Goal: Navigation & Orientation: Find specific page/section

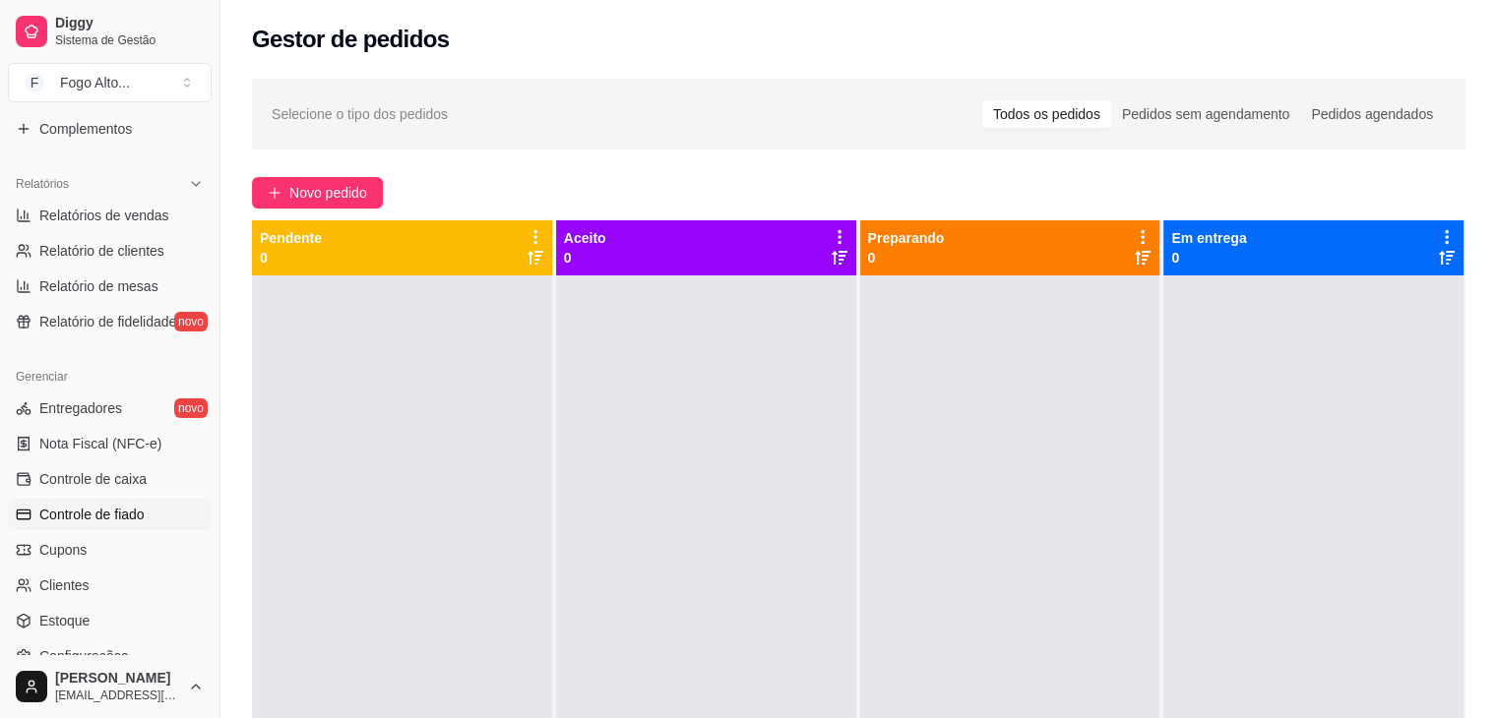
scroll to position [500, 0]
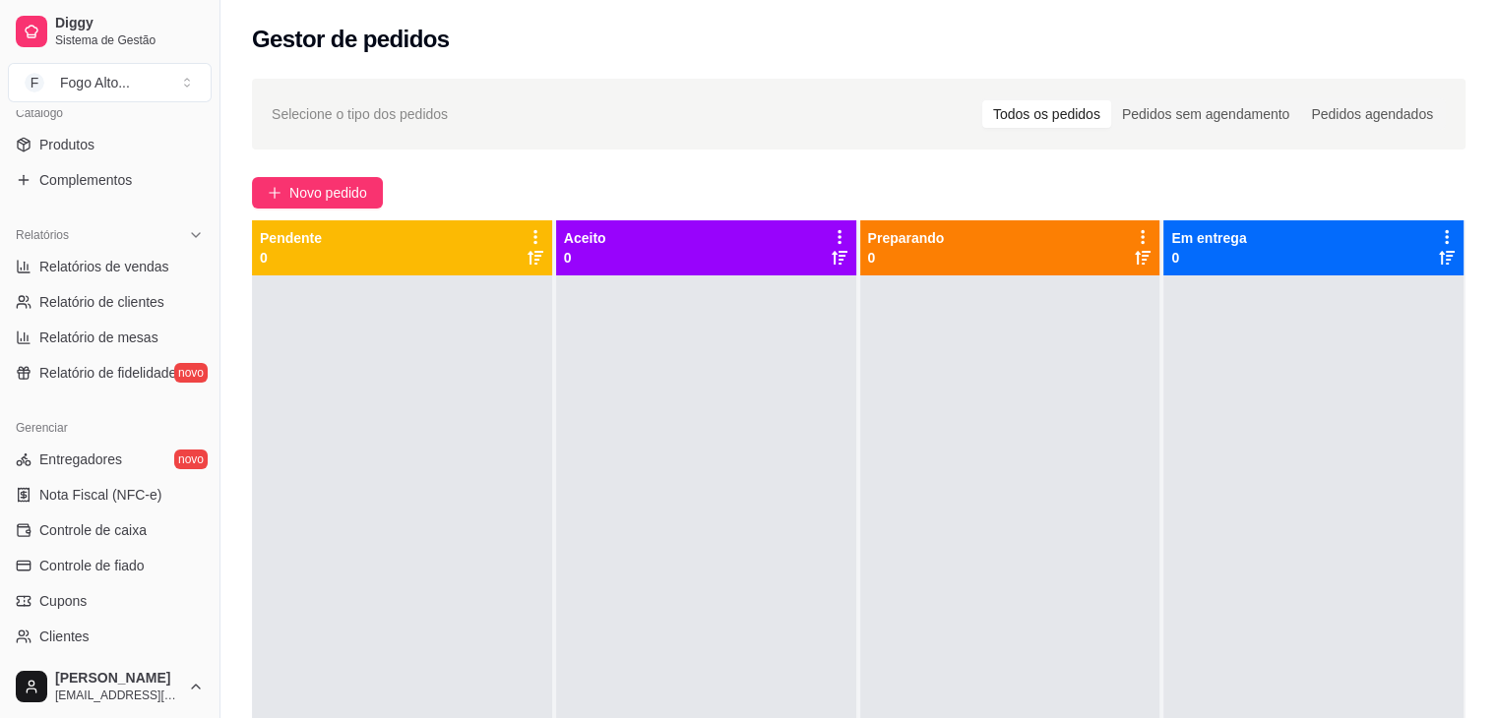
click at [468, 631] on div at bounding box center [402, 635] width 300 height 718
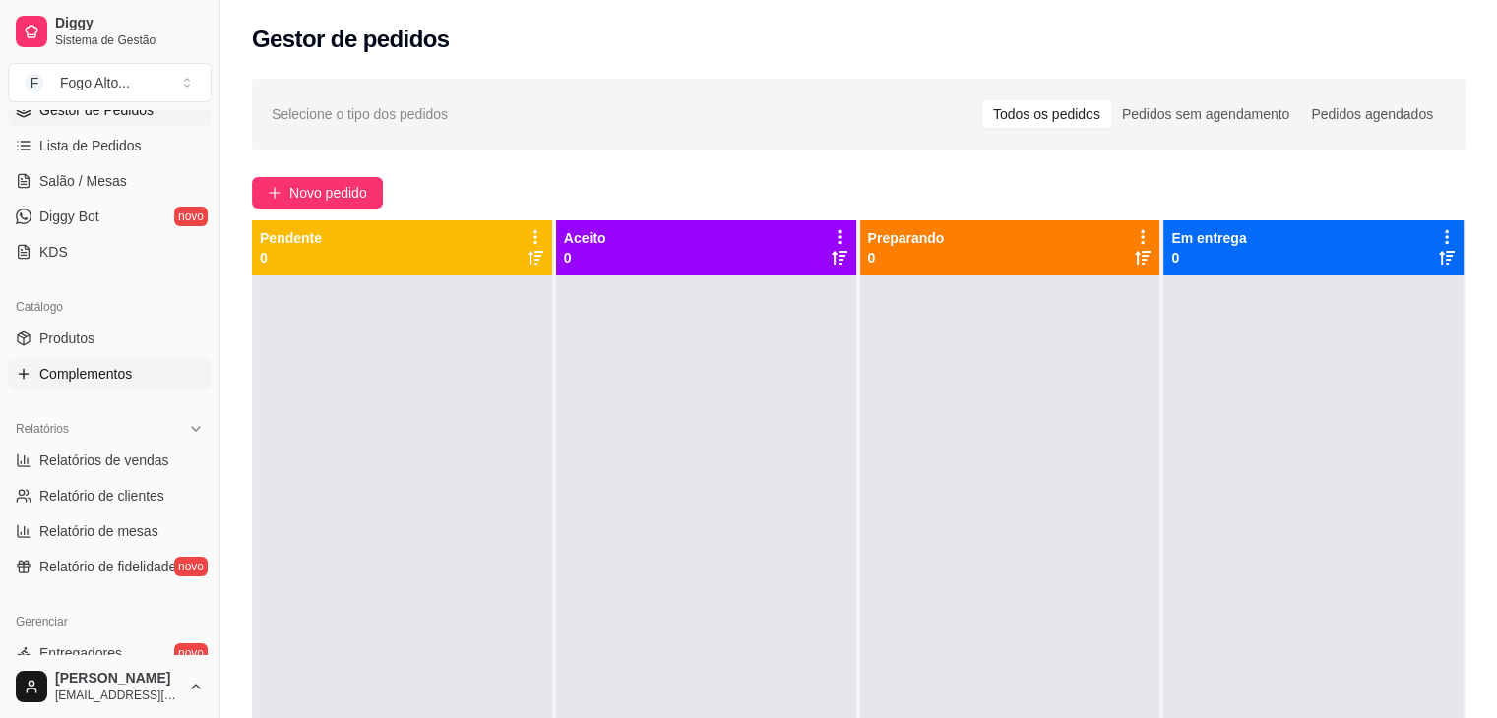
scroll to position [106, 0]
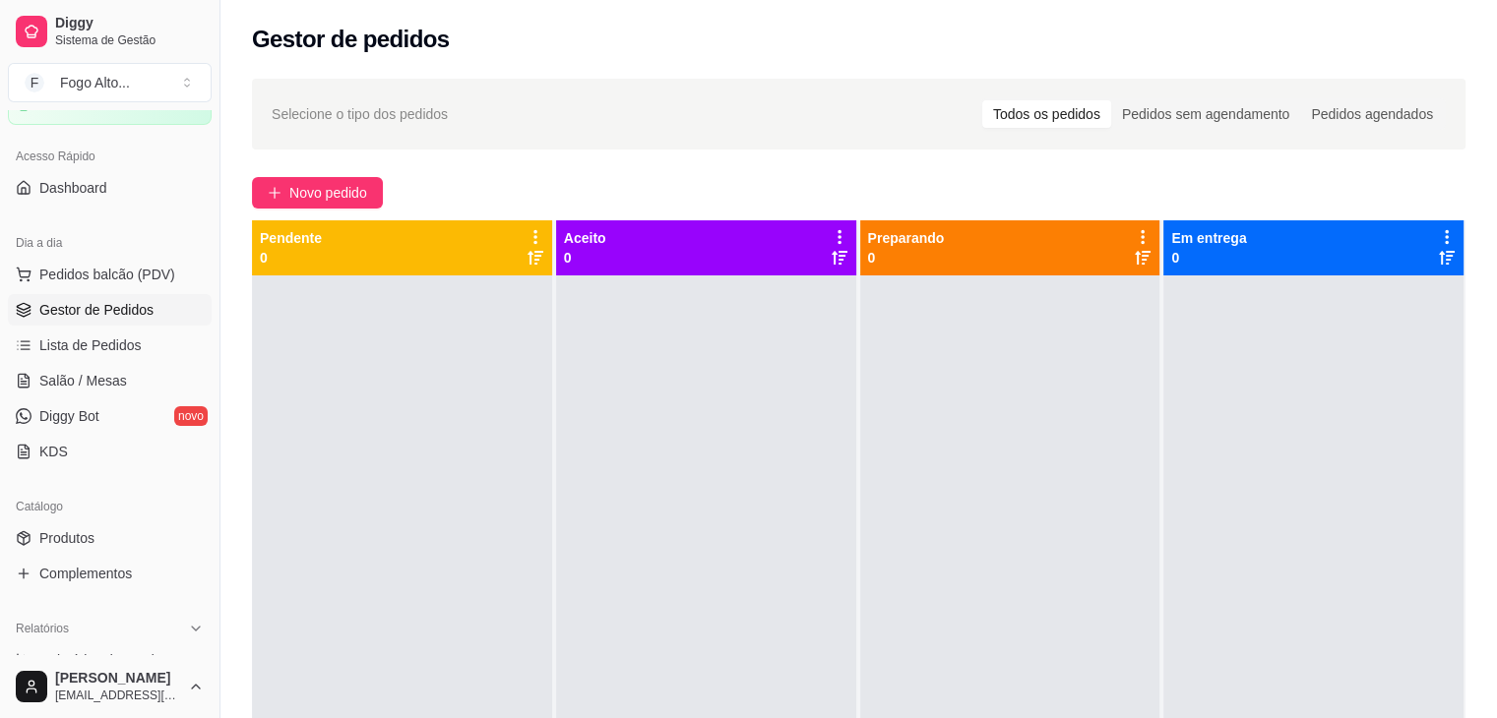
click at [114, 165] on div "Acesso Rápido" at bounding box center [110, 156] width 204 height 31
drag, startPoint x: 108, startPoint y: 176, endPoint x: 160, endPoint y: 229, distance: 74.5
click at [109, 176] on link "Dashboard" at bounding box center [110, 187] width 204 height 31
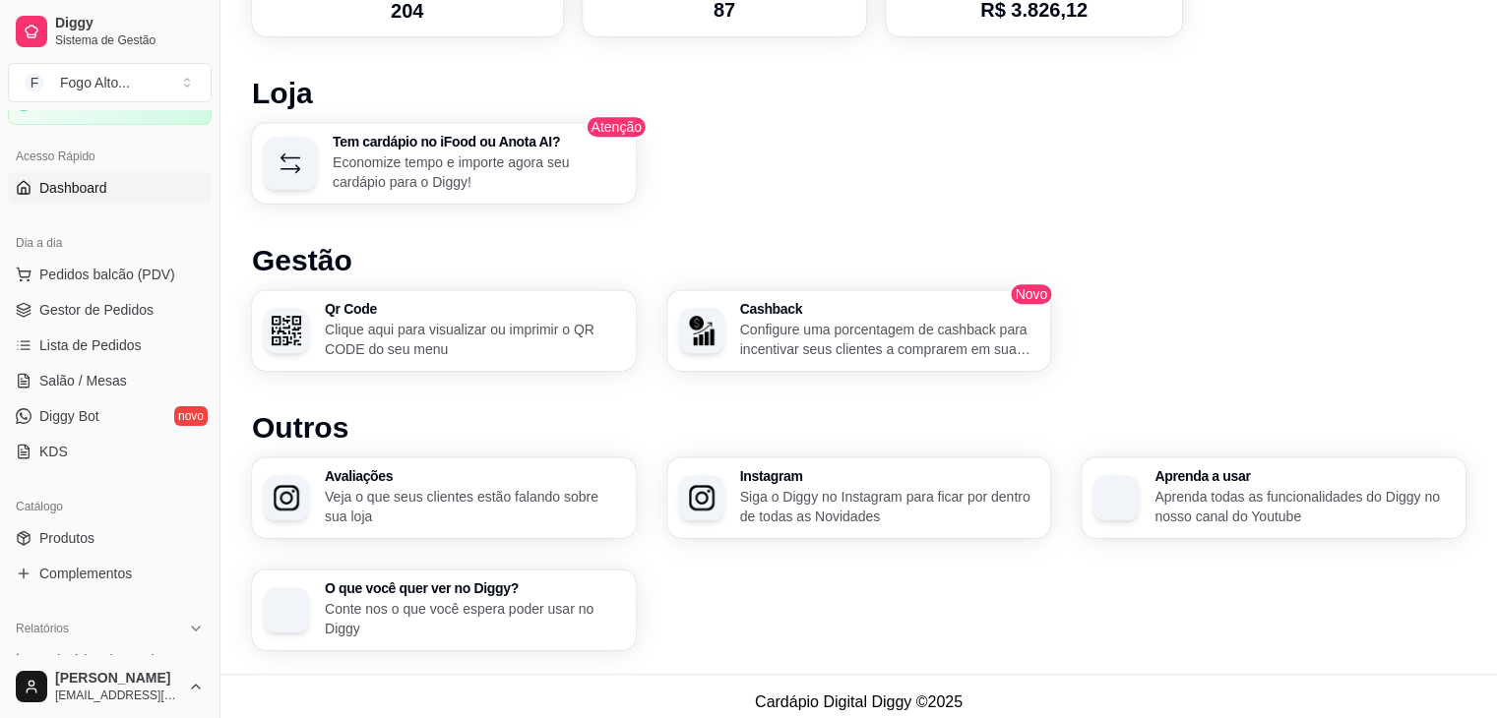
scroll to position [1033, 0]
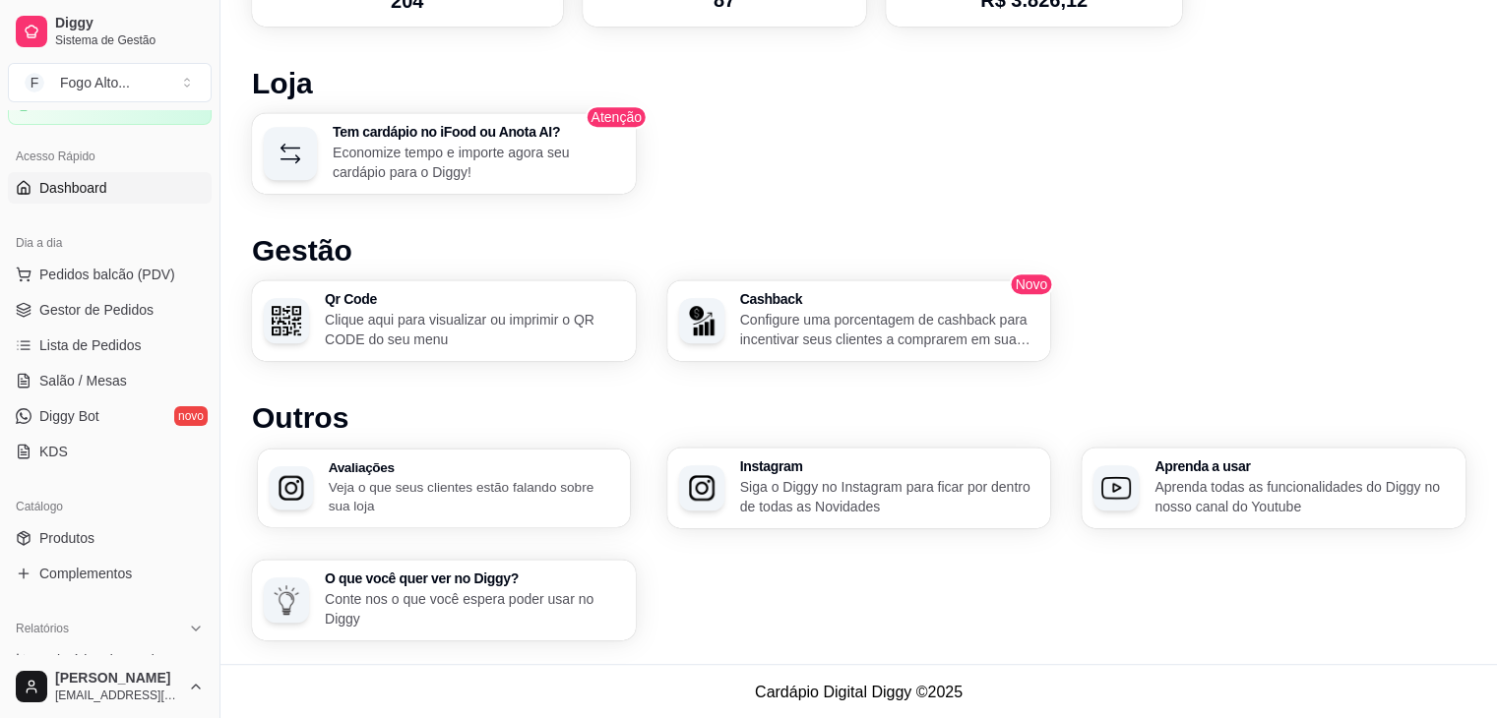
click at [446, 473] on div "Avaliações Veja o que seus clientes estão falando sobre sua loja" at bounding box center [474, 488] width 290 height 55
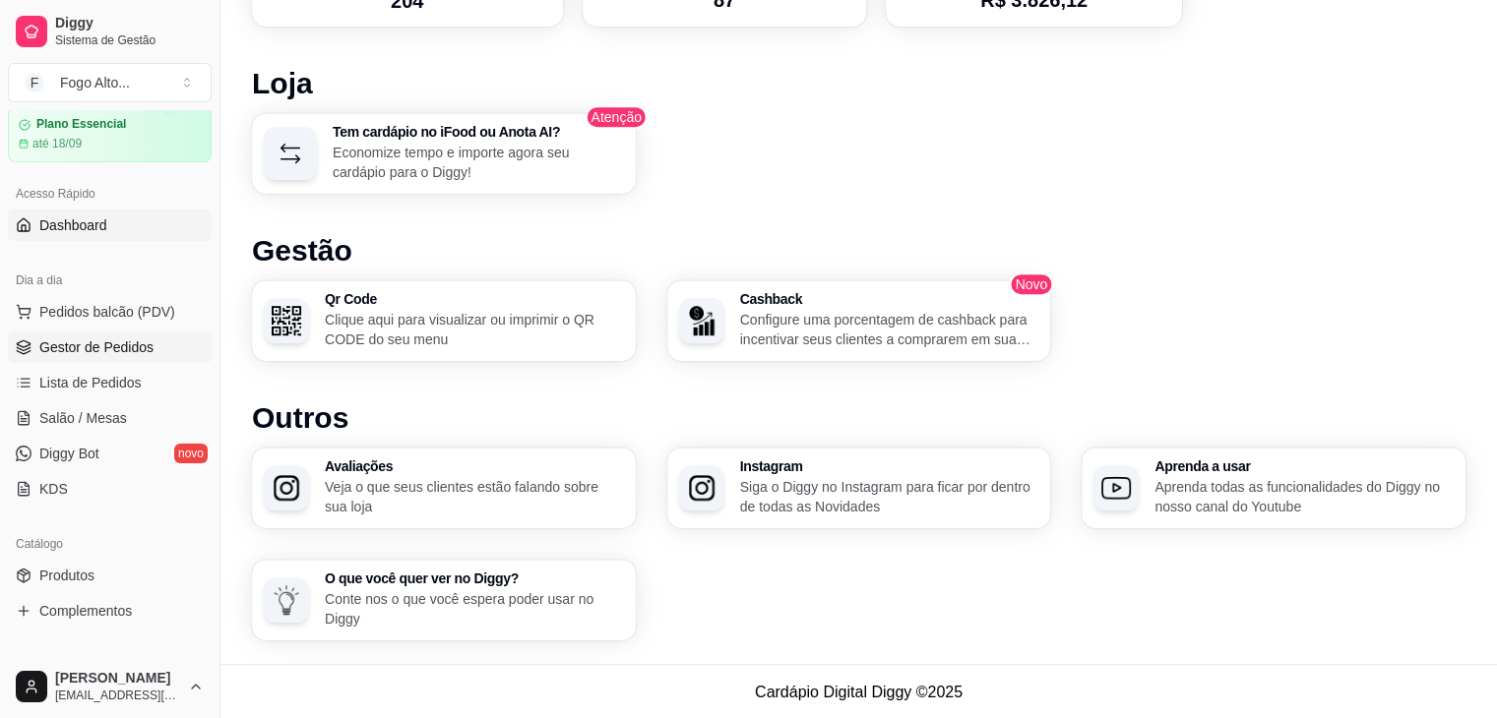
scroll to position [0, 0]
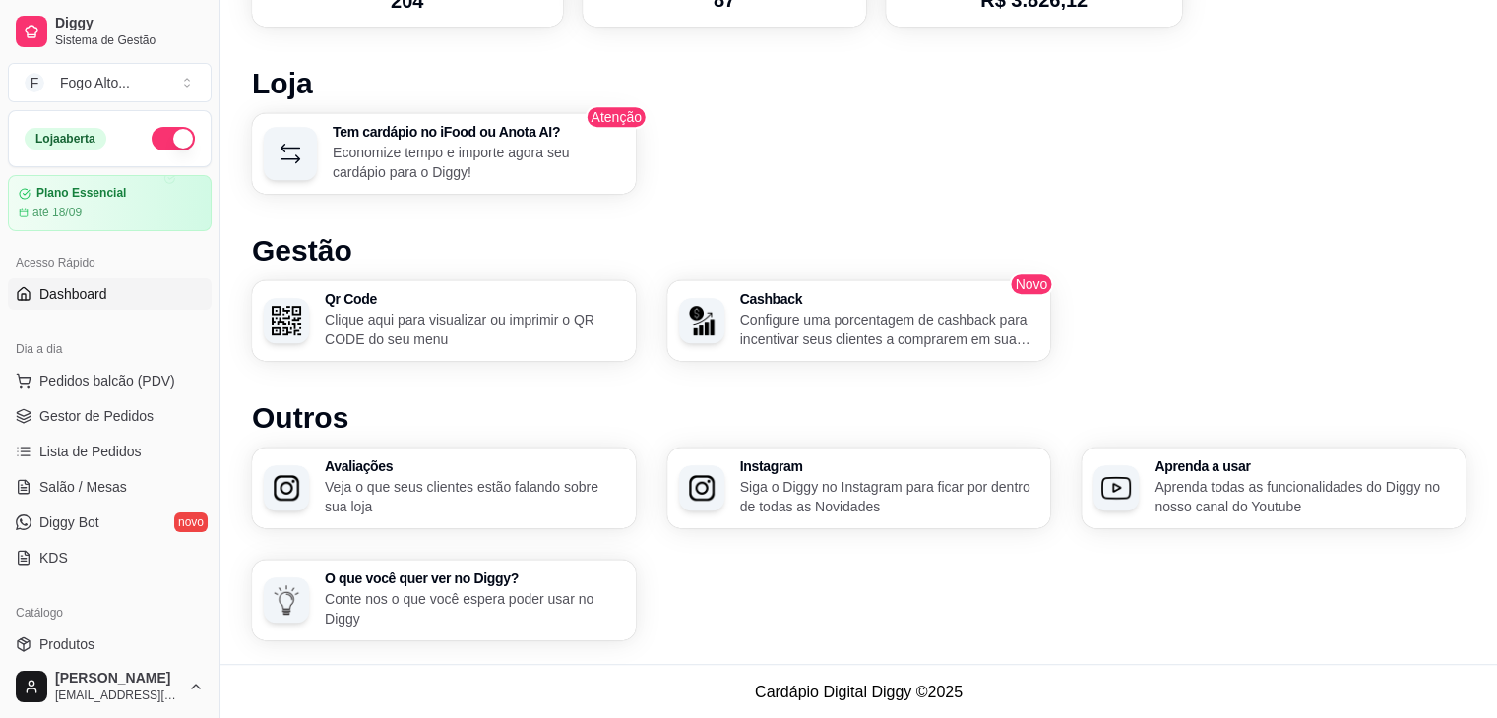
click at [127, 319] on div "Loja aberta Plano Essencial até 18/09 Acesso Rápido Dashboard Dia a dia Pedidos…" at bounding box center [109, 382] width 219 height 545
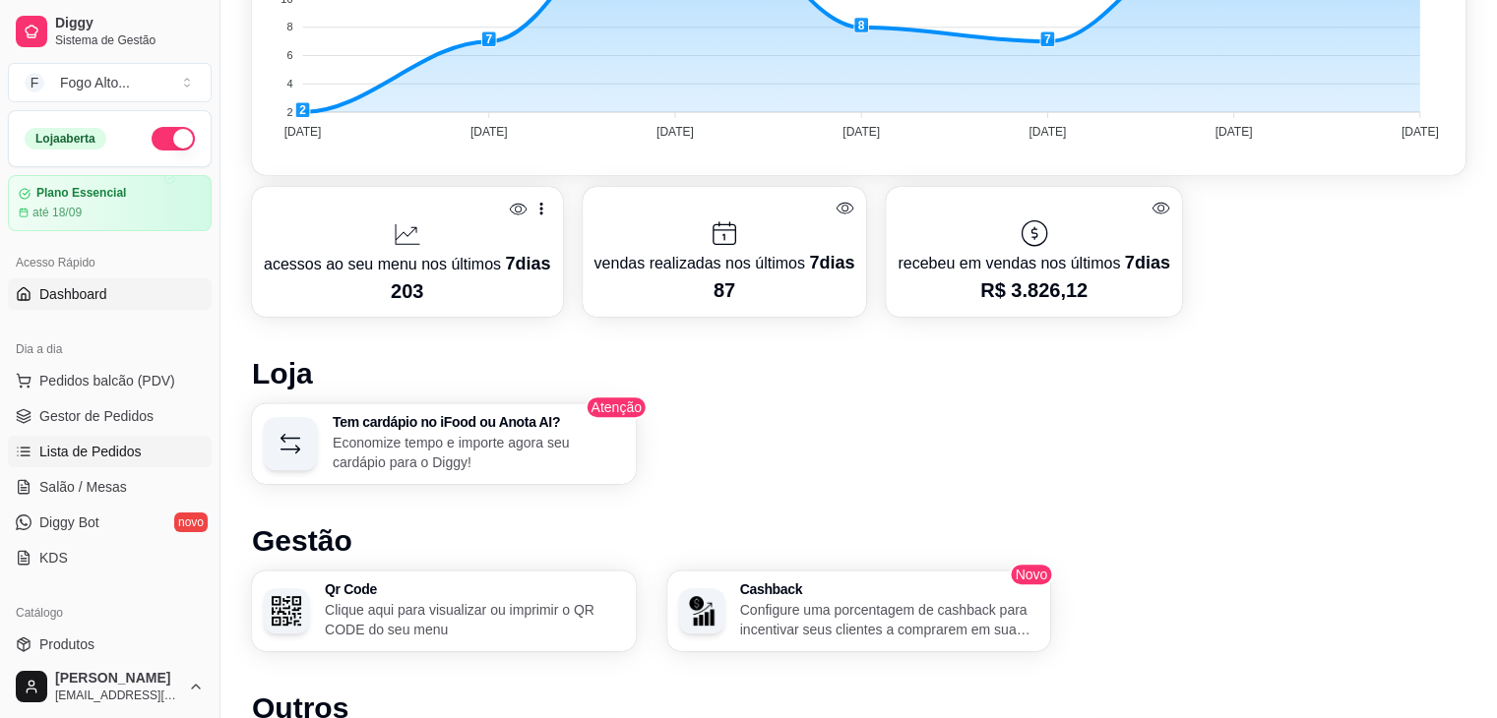
scroll to position [738, 0]
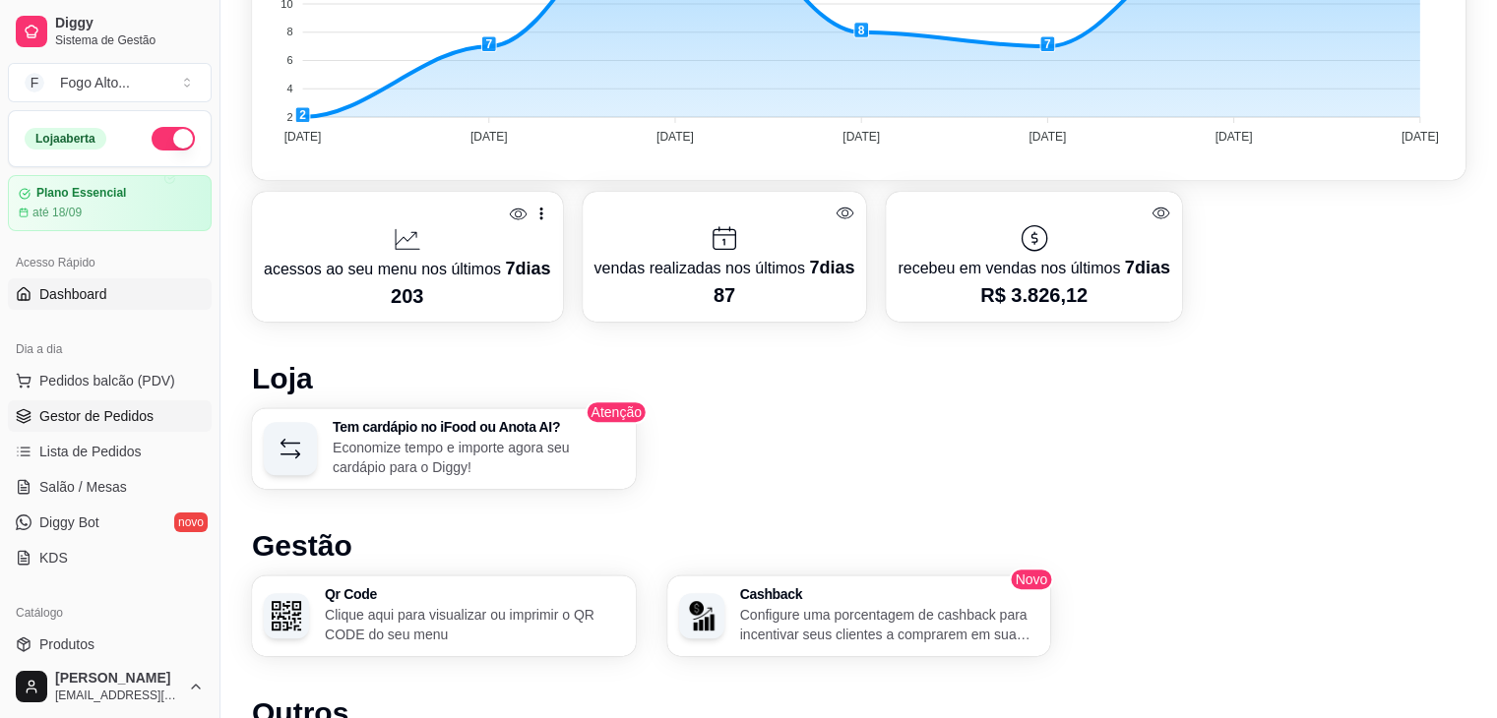
click at [134, 404] on link "Gestor de Pedidos" at bounding box center [110, 416] width 204 height 31
